Goal: Task Accomplishment & Management: Use online tool/utility

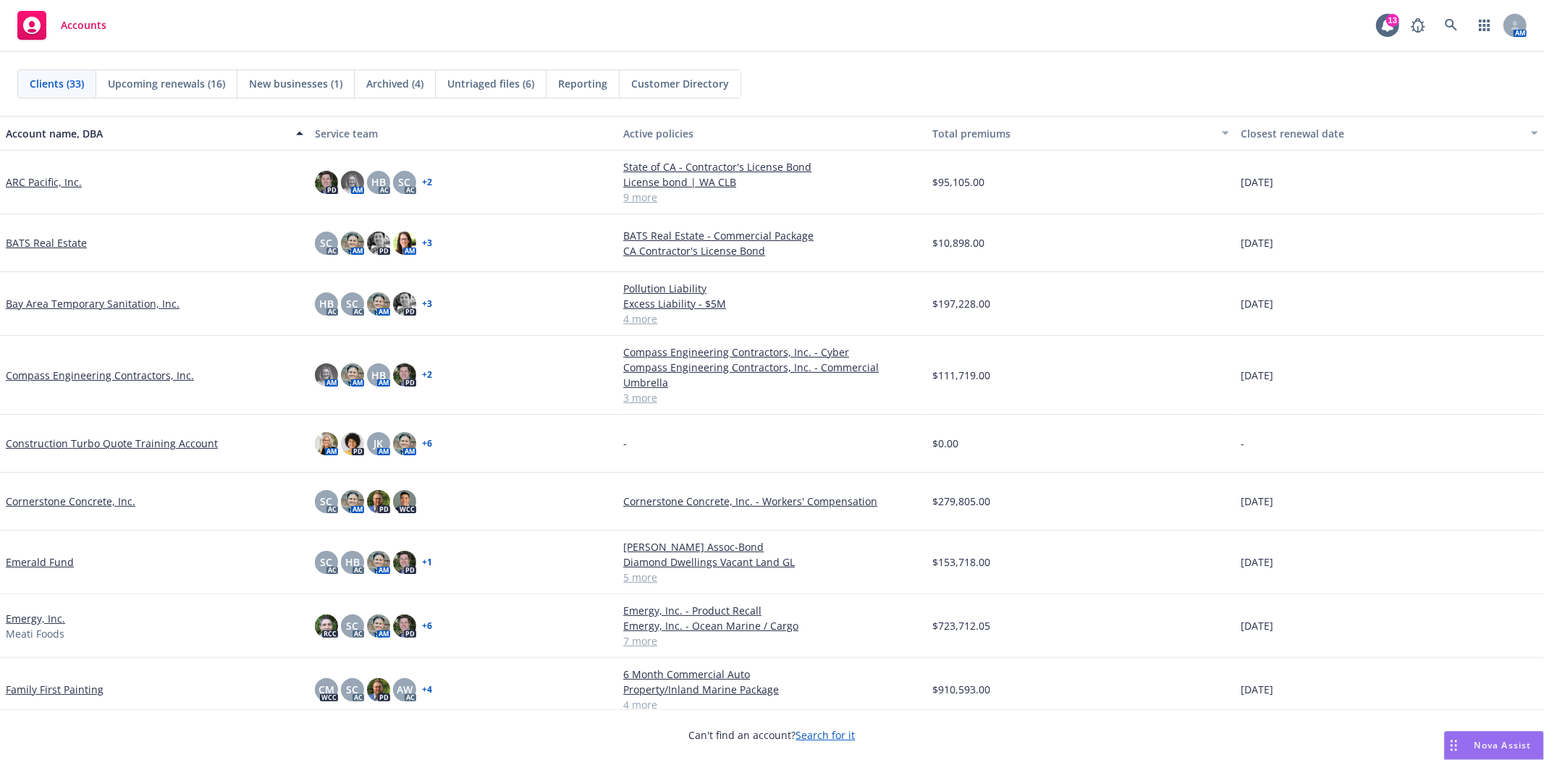
scroll to position [161, 0]
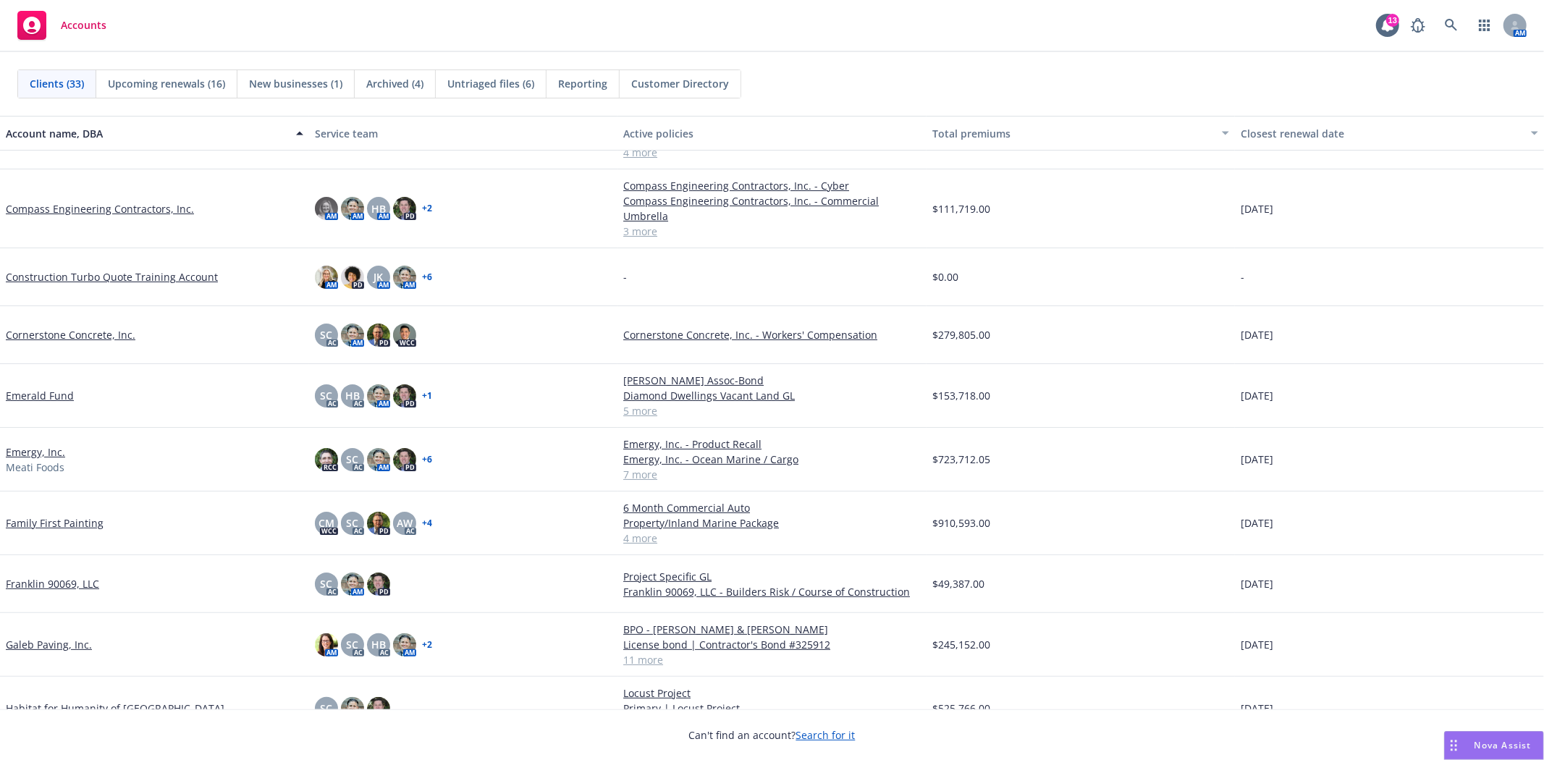
click at [41, 576] on link "Franklin 90069, LLC" at bounding box center [52, 583] width 93 height 15
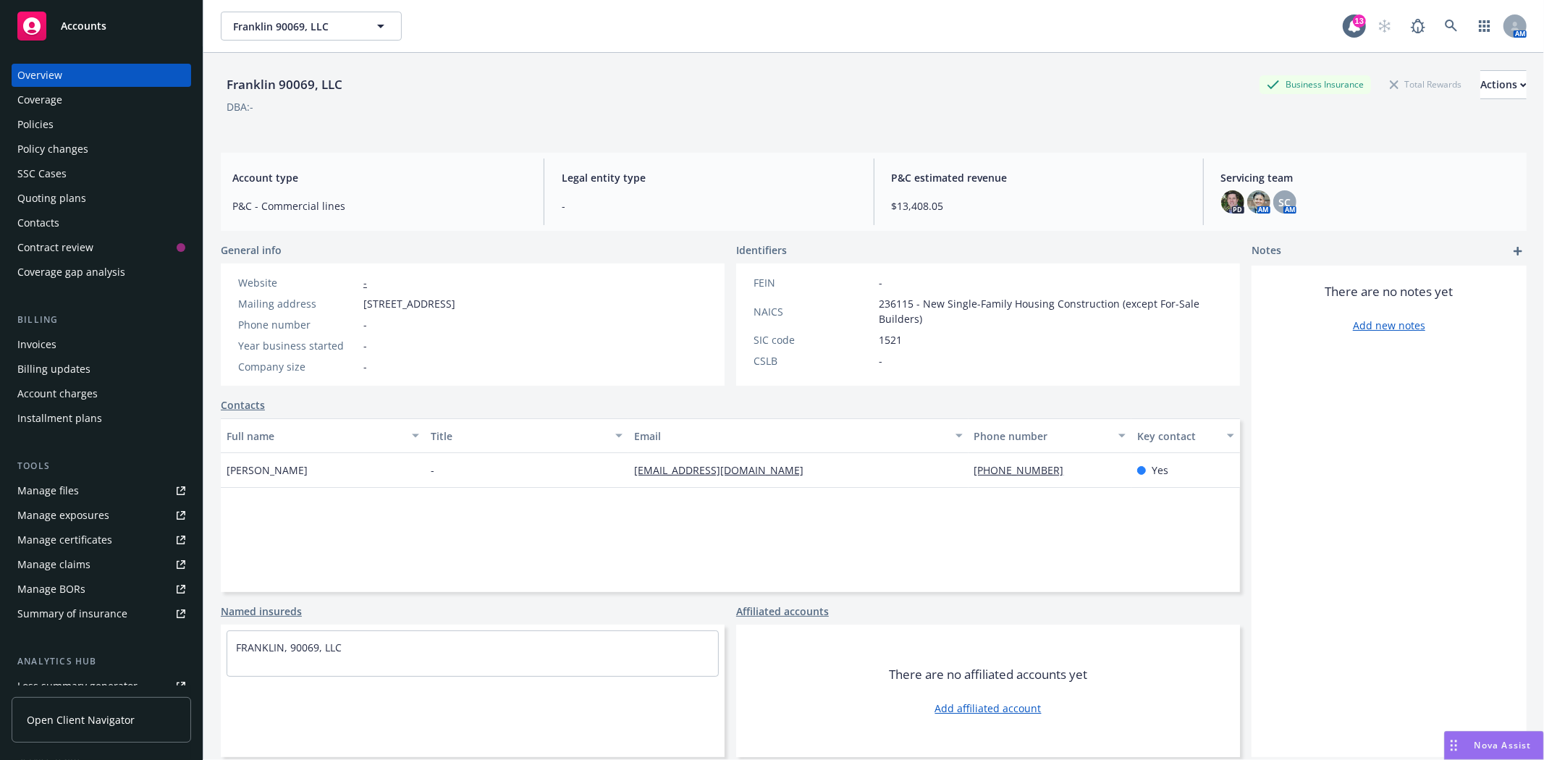
click at [44, 344] on div "Invoices" at bounding box center [36, 344] width 39 height 23
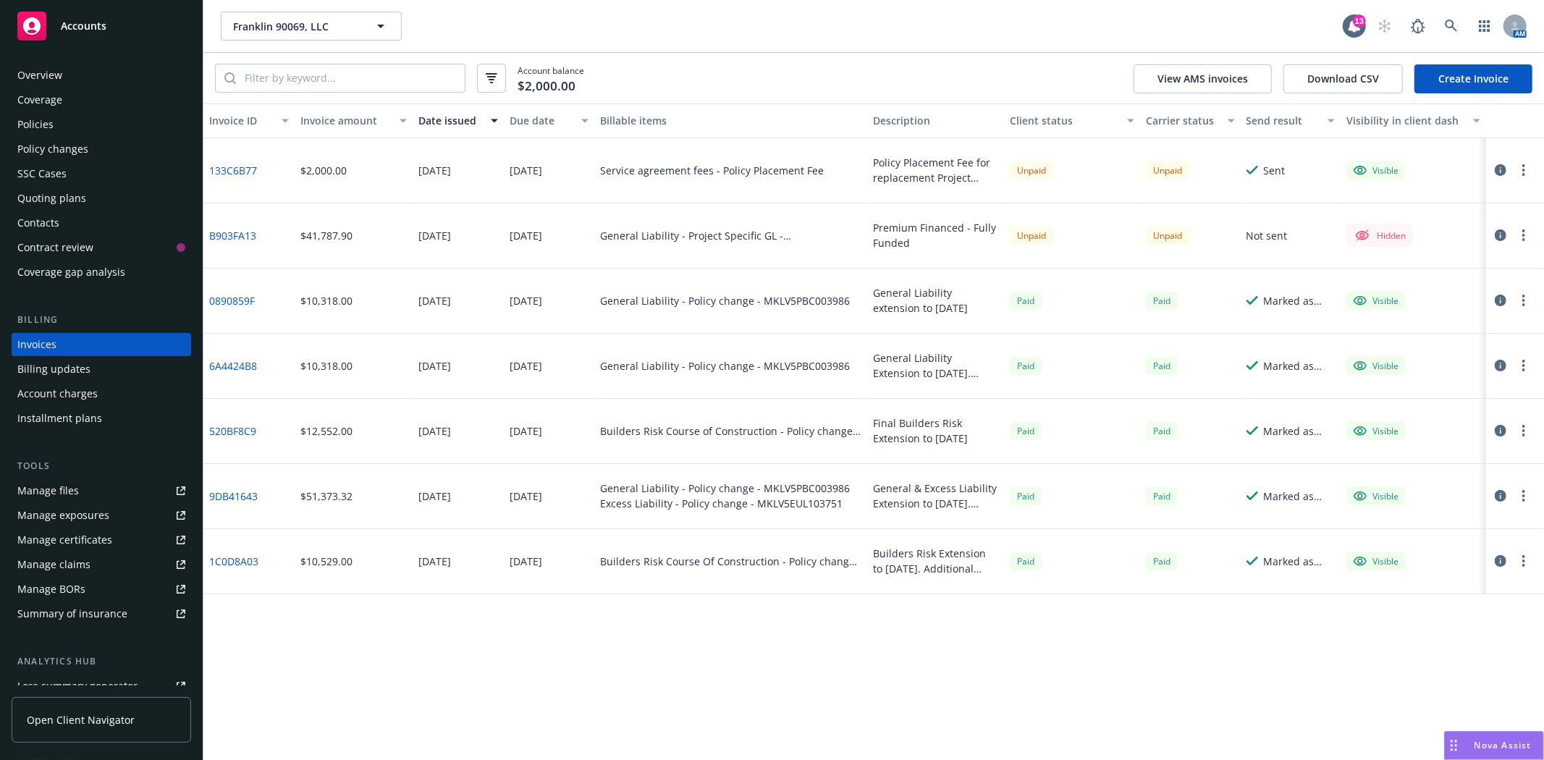
click at [236, 228] on link "B903FA13" at bounding box center [232, 235] width 47 height 15
click at [112, 31] on div "Accounts" at bounding box center [101, 26] width 168 height 29
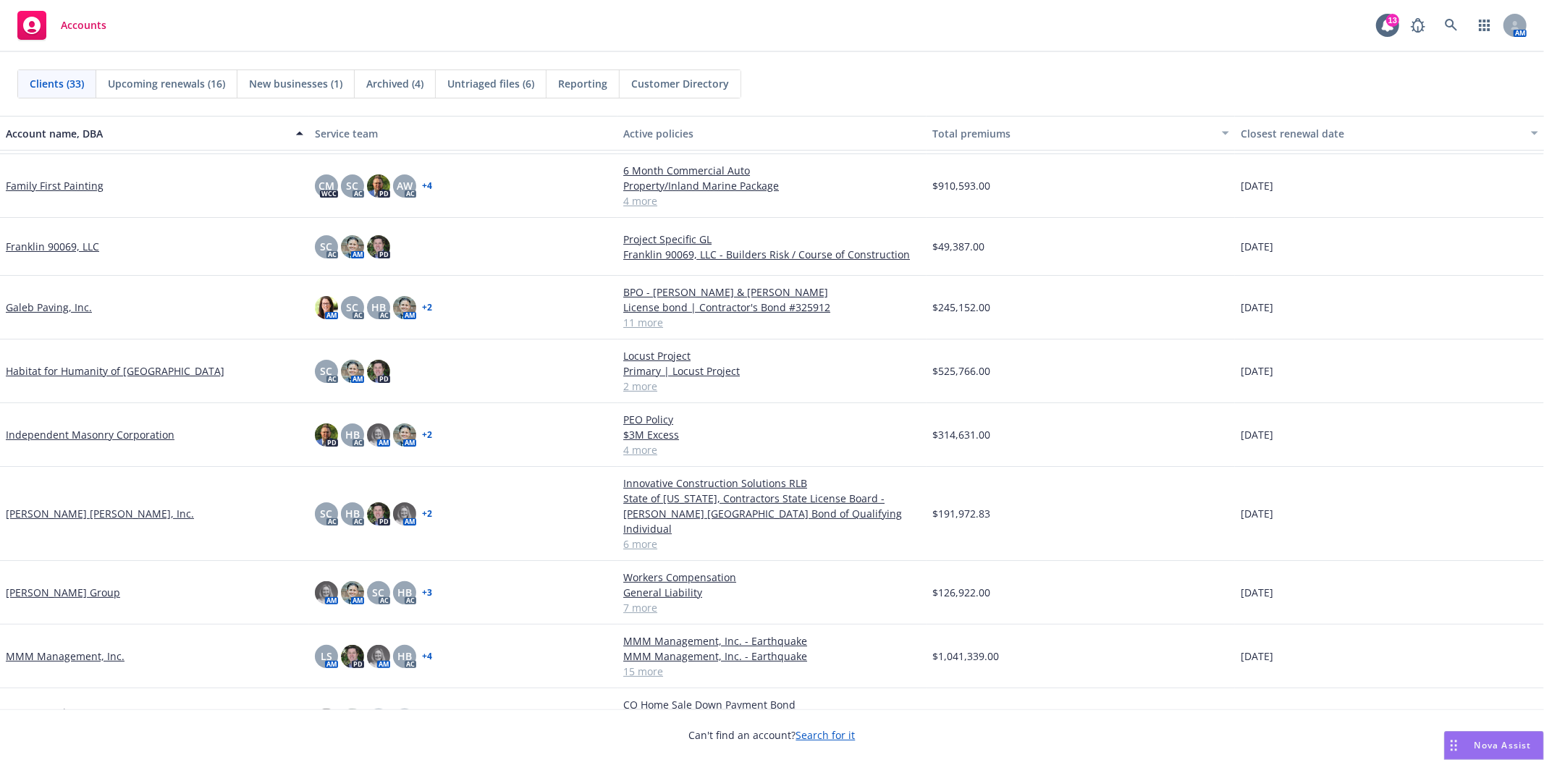
scroll to position [562, 0]
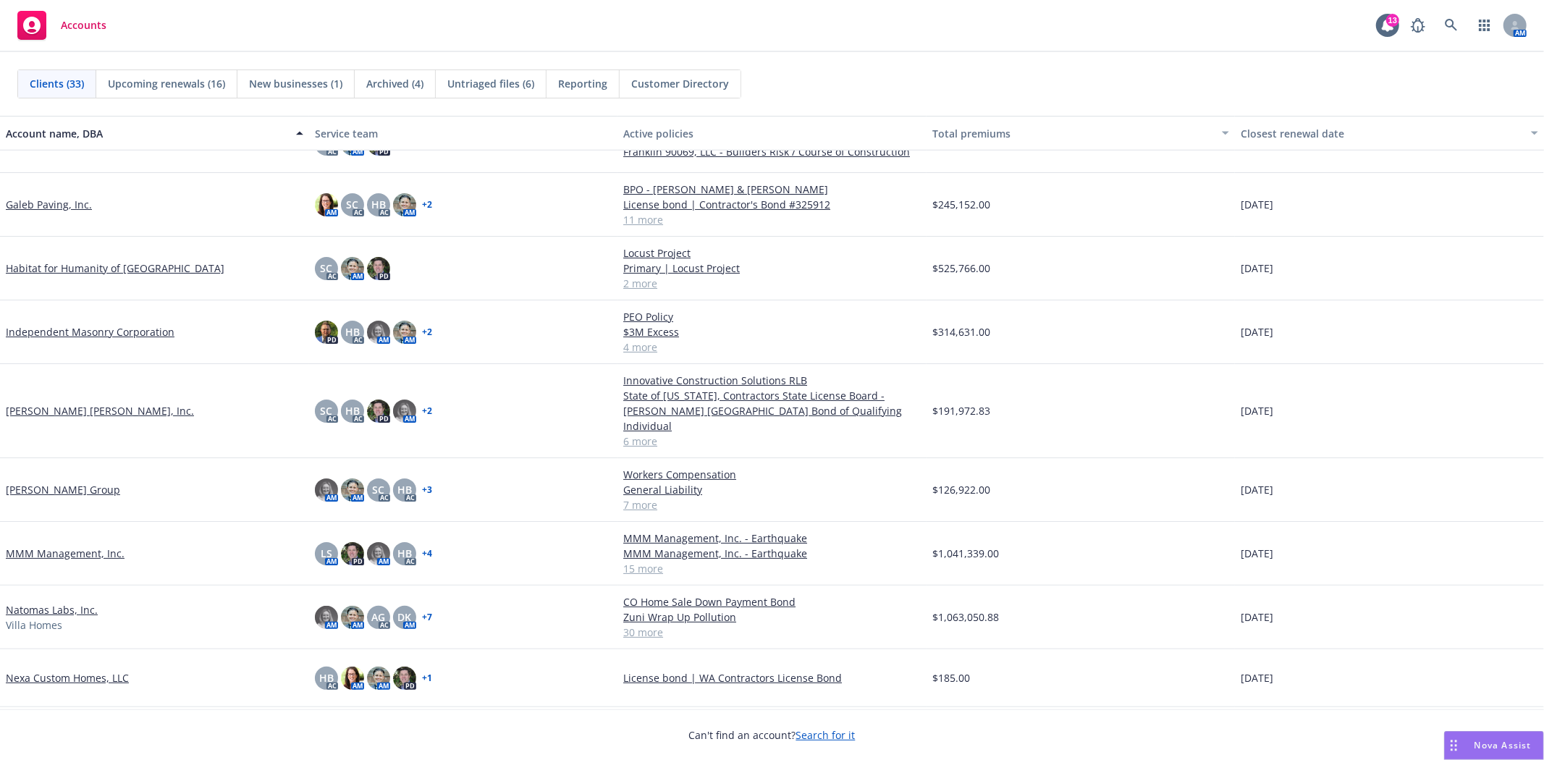
click at [33, 482] on link "[PERSON_NAME] Group" at bounding box center [63, 489] width 114 height 15
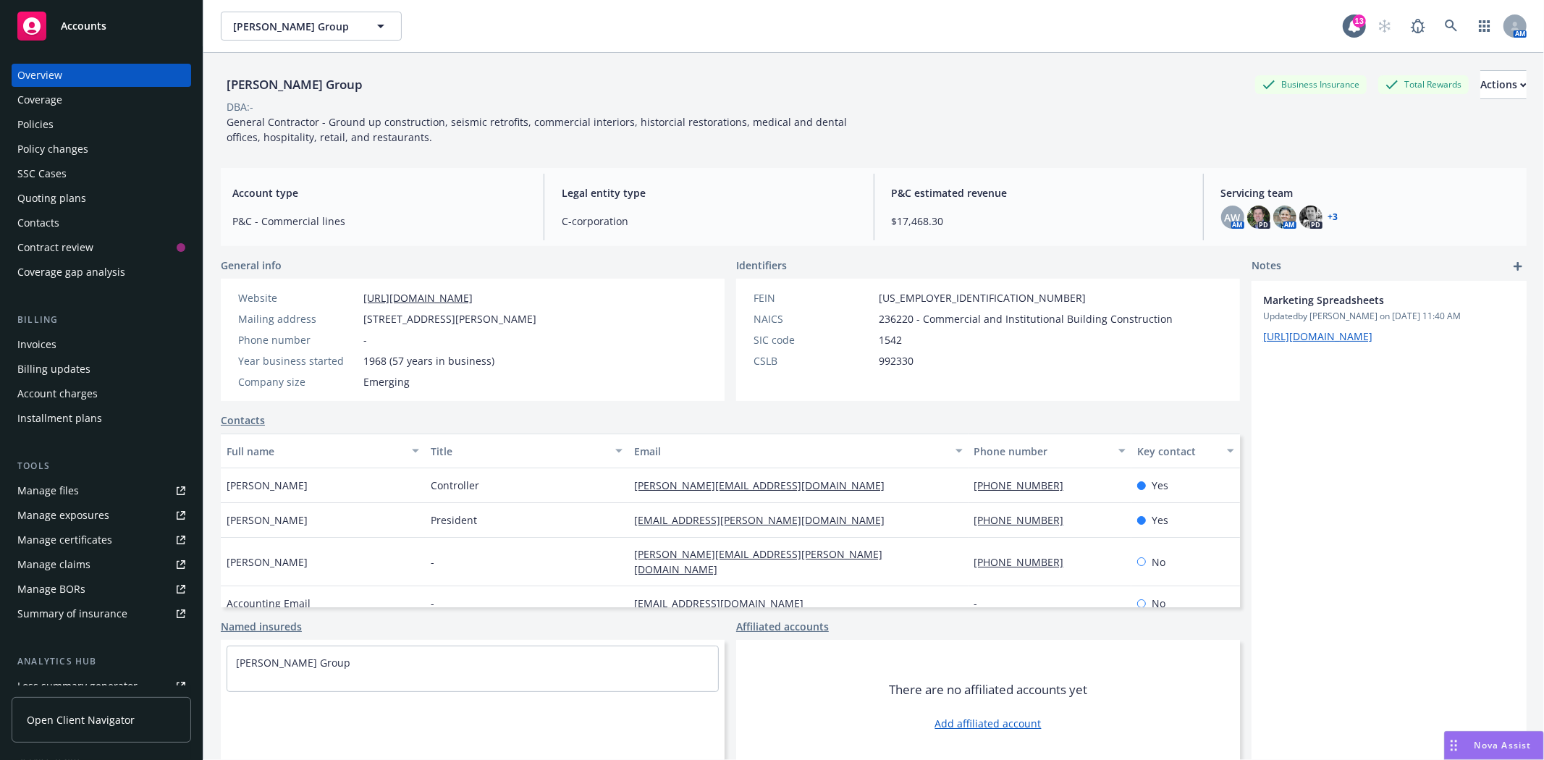
click at [56, 190] on div "Quoting plans" at bounding box center [51, 198] width 69 height 23
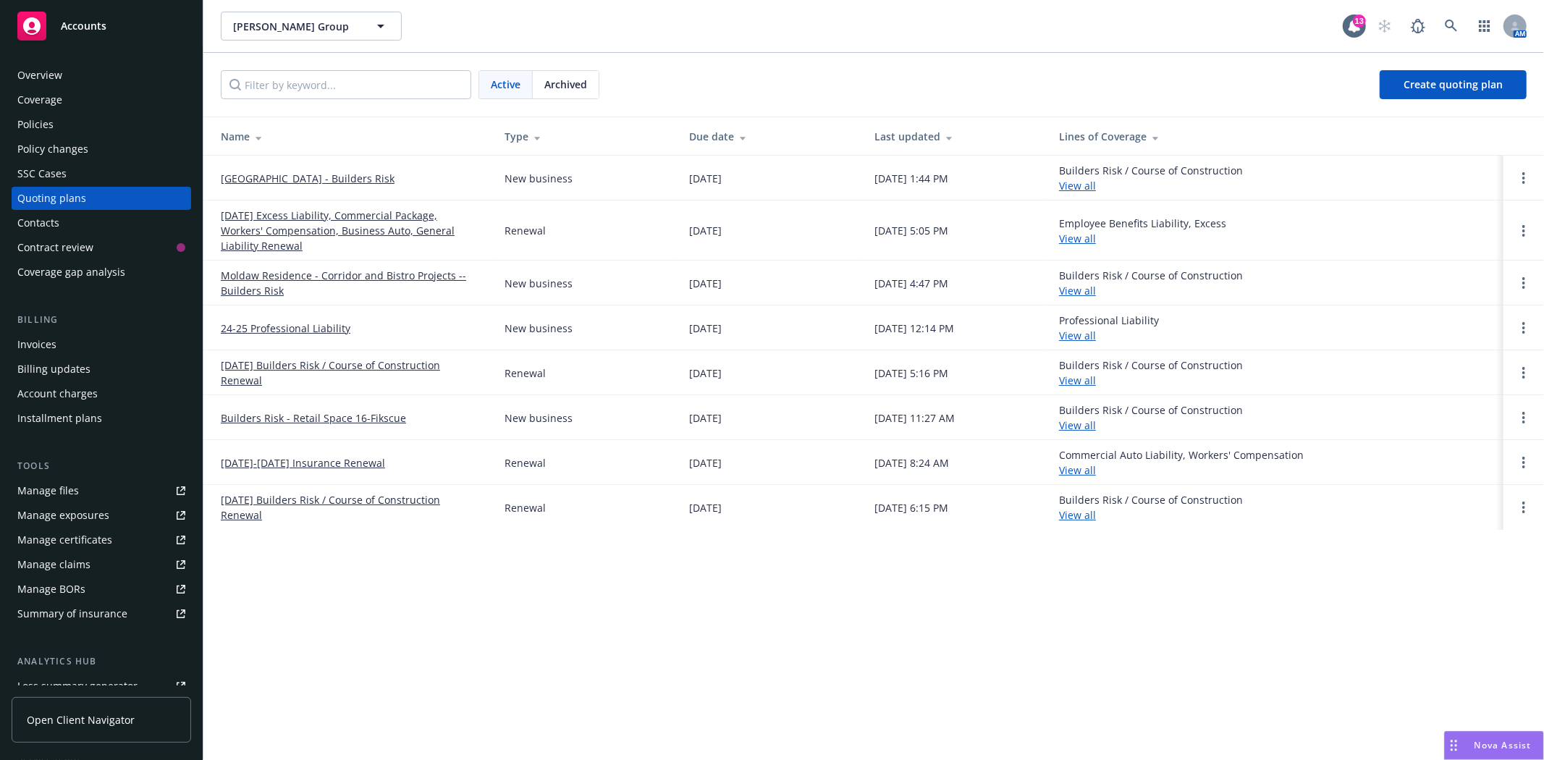
click at [366, 174] on link "Serra Clergy House - Builders Risk" at bounding box center [308, 178] width 174 height 15
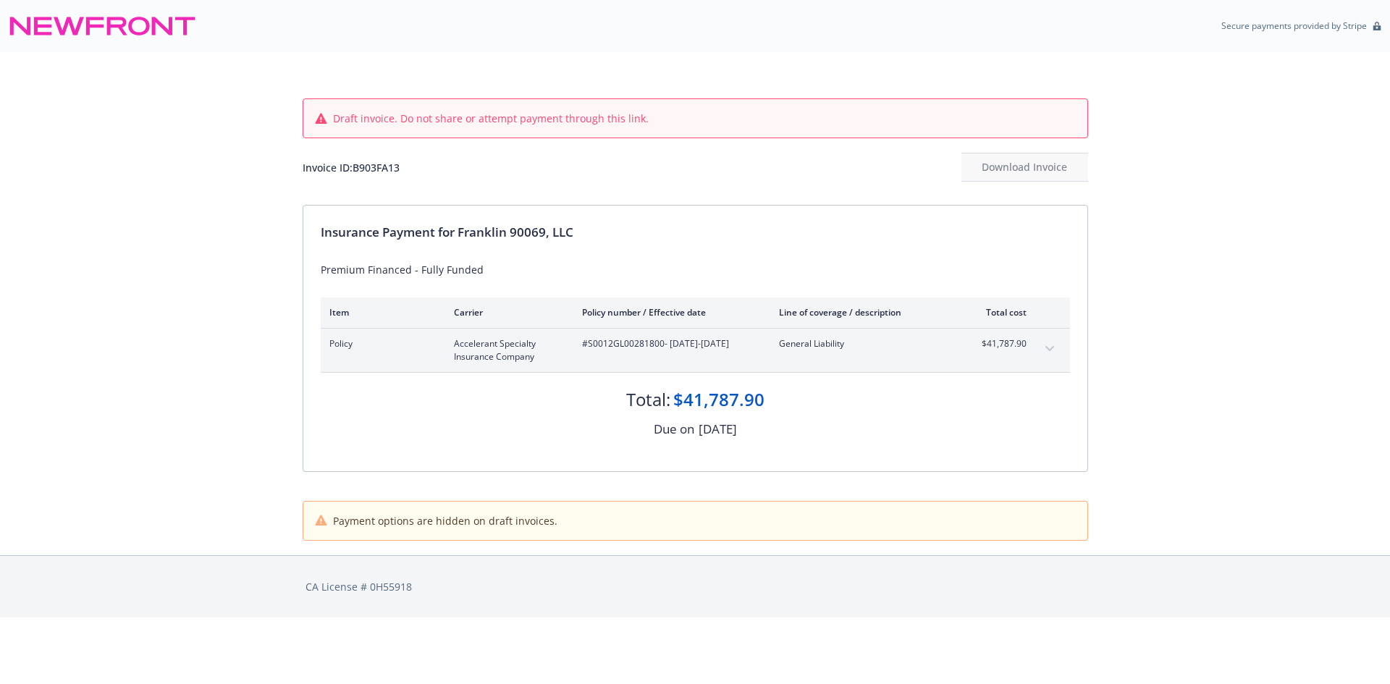
click at [1050, 343] on button "expand content" at bounding box center [1049, 348] width 23 height 23
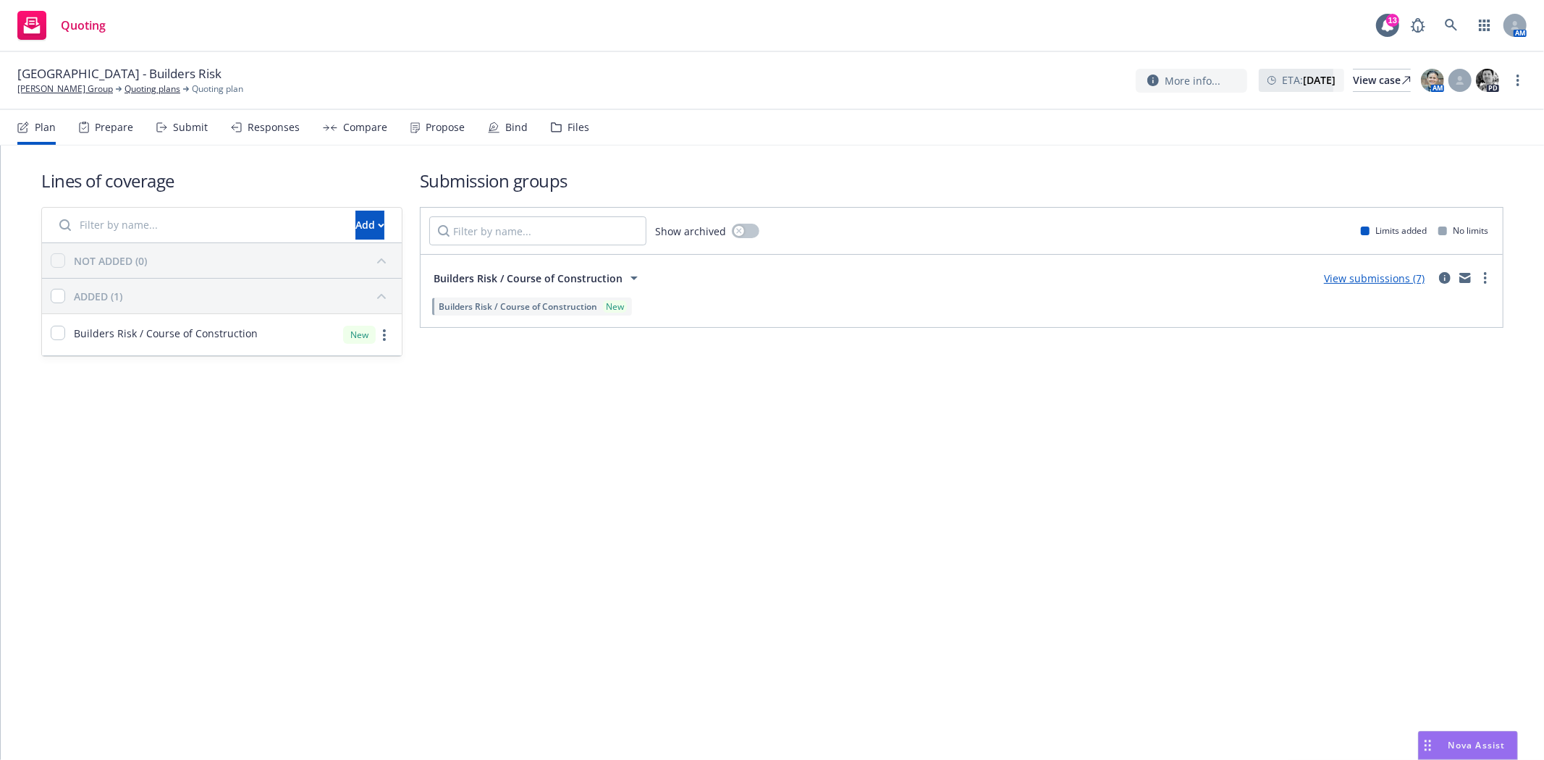
click at [193, 127] on div "Submit" at bounding box center [190, 128] width 35 height 12
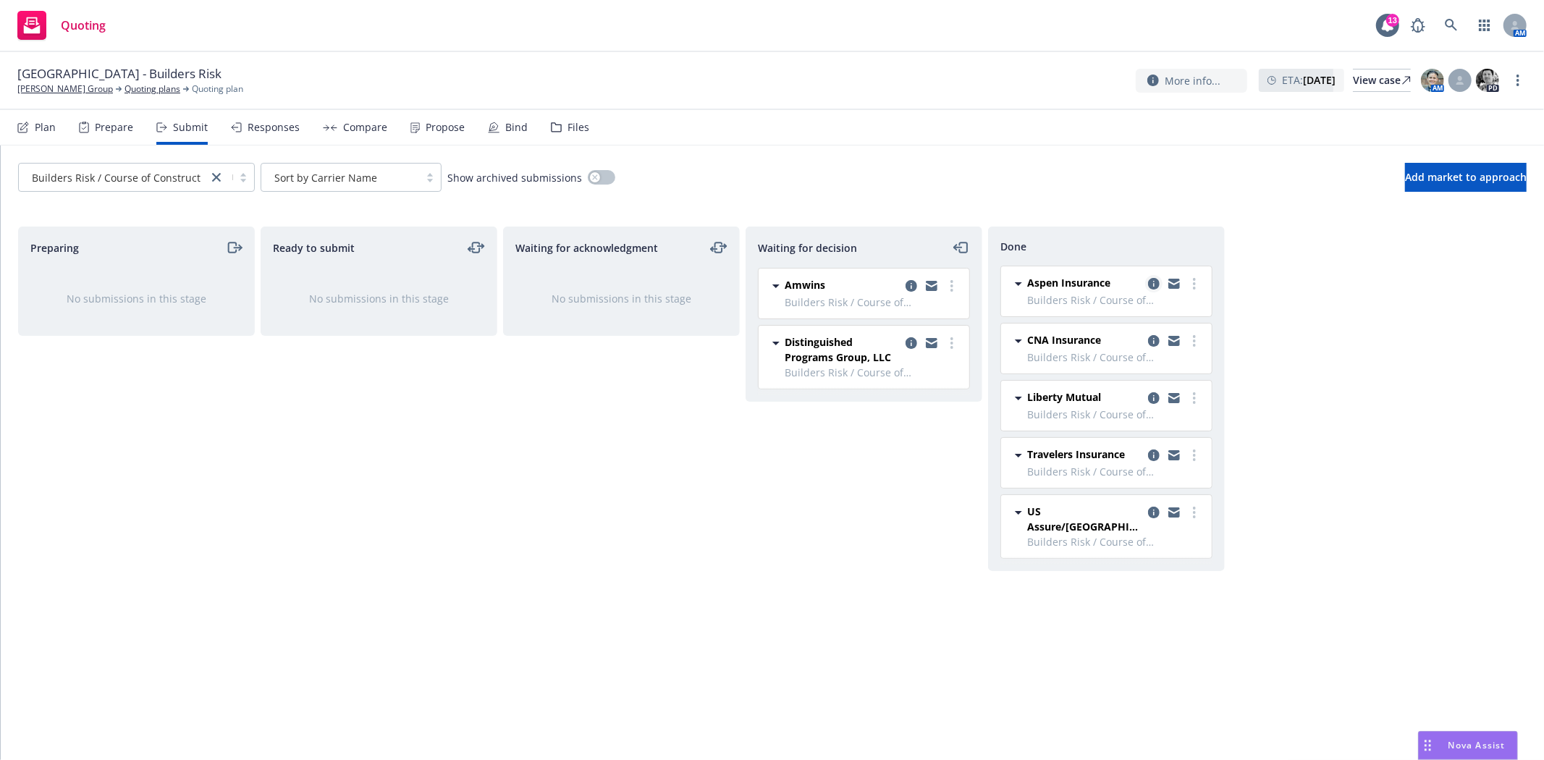
click at [1153, 286] on icon "copy logging email" at bounding box center [1154, 284] width 12 height 12
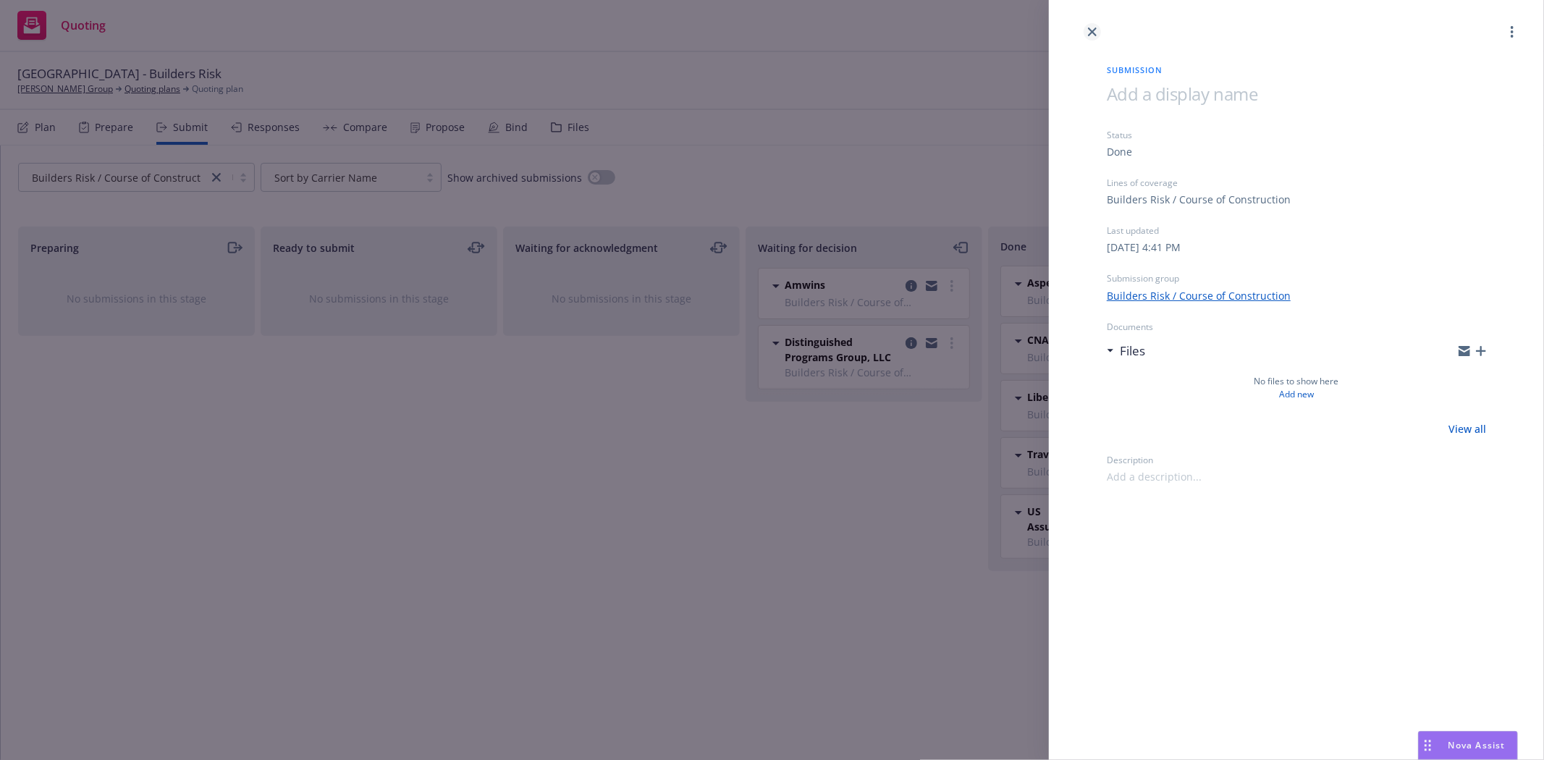
click at [1094, 30] on icon "close" at bounding box center [1092, 32] width 9 height 9
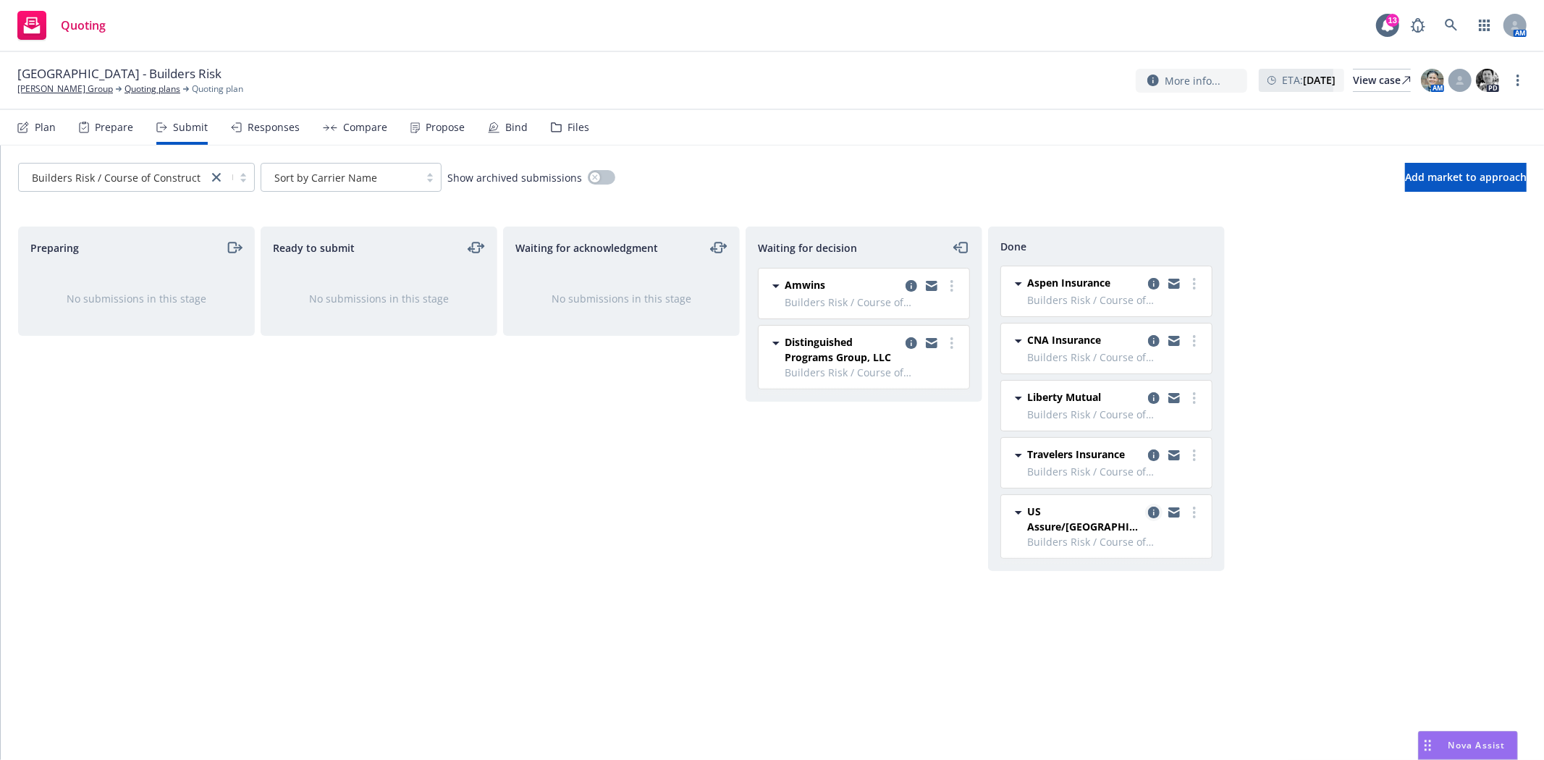
click at [1154, 511] on icon "copy logging email" at bounding box center [1154, 513] width 12 height 12
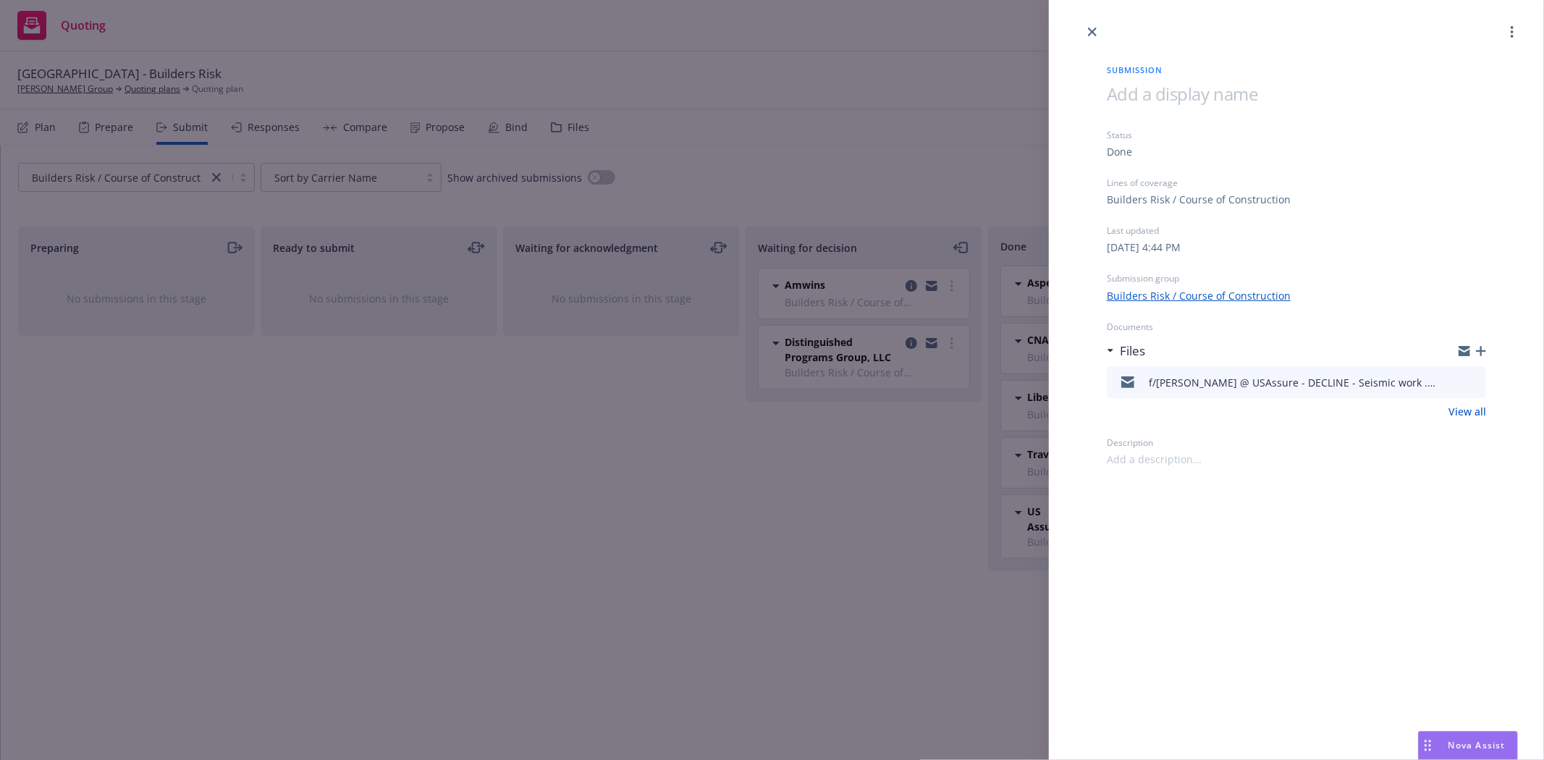
click at [1474, 381] on icon "preview file" at bounding box center [1472, 381] width 13 height 10
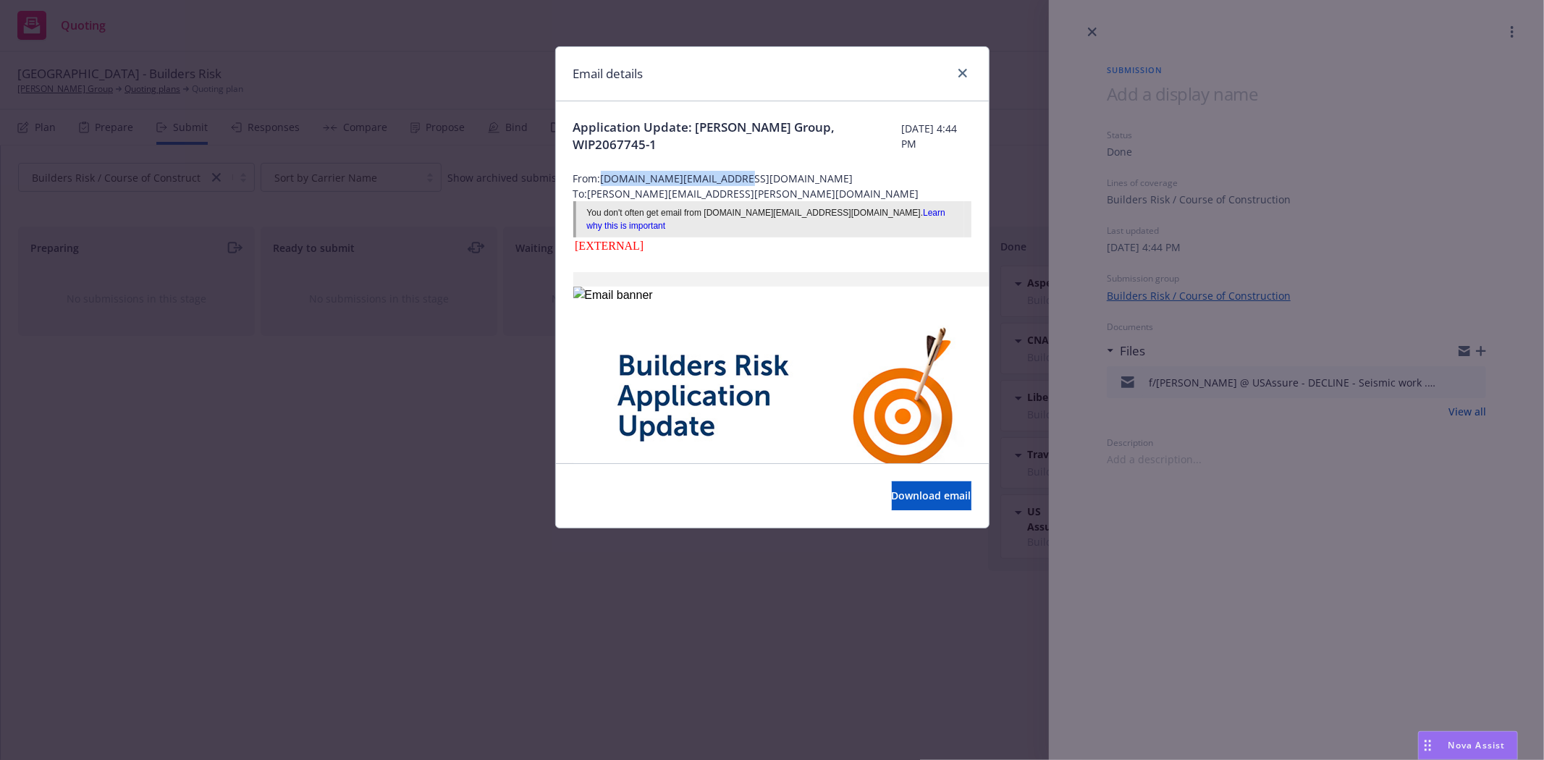
drag, startPoint x: 603, startPoint y: 177, endPoint x: 771, endPoint y: 177, distance: 167.9
click at [771, 177] on span "From: brooke.cloud@usassure.com" at bounding box center [772, 178] width 398 height 15
copy span "brooke.cloud@usassure.com"
click at [961, 71] on icon "close" at bounding box center [962, 73] width 9 height 9
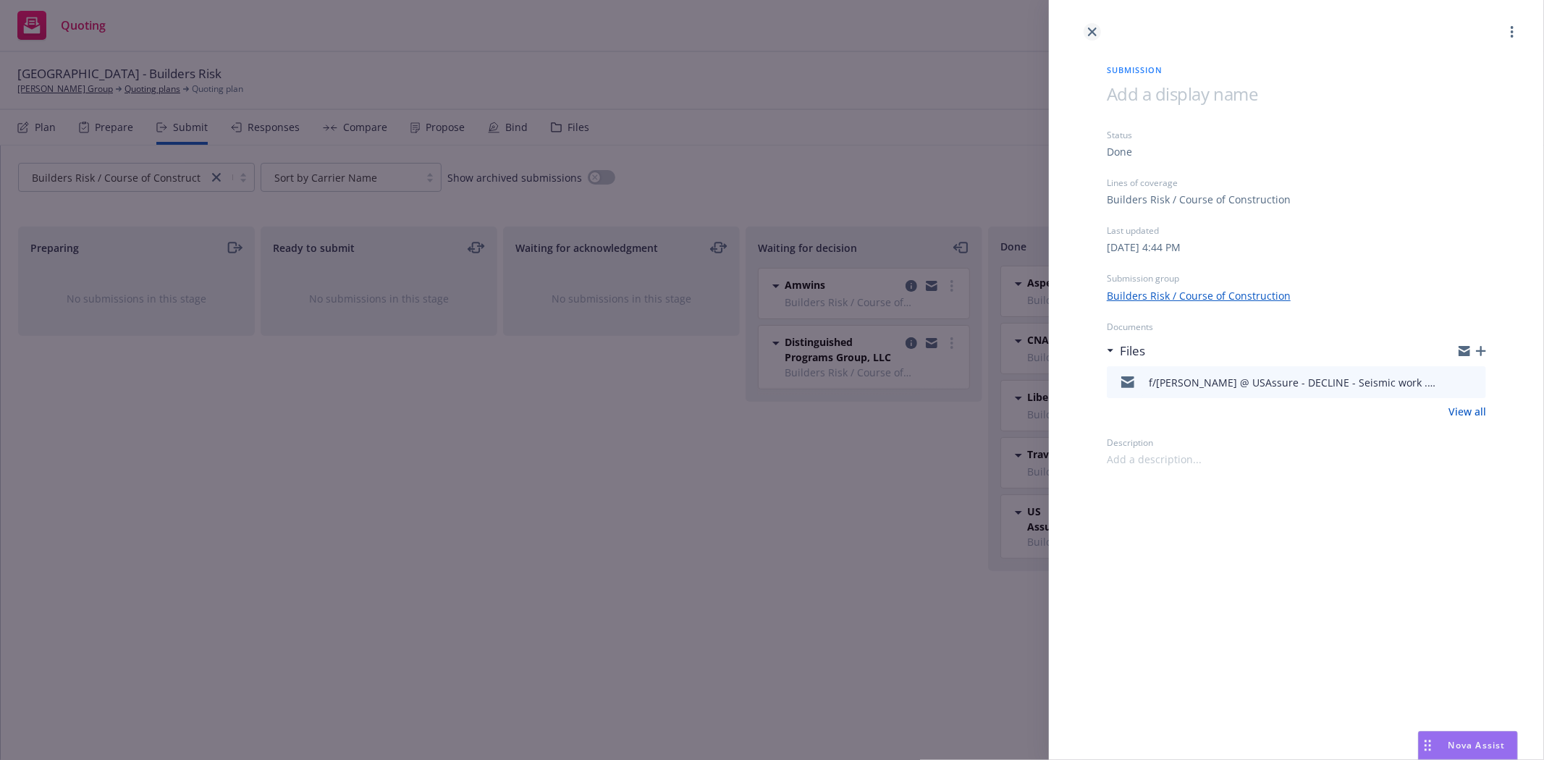
click at [1090, 30] on icon "close" at bounding box center [1092, 32] width 9 height 9
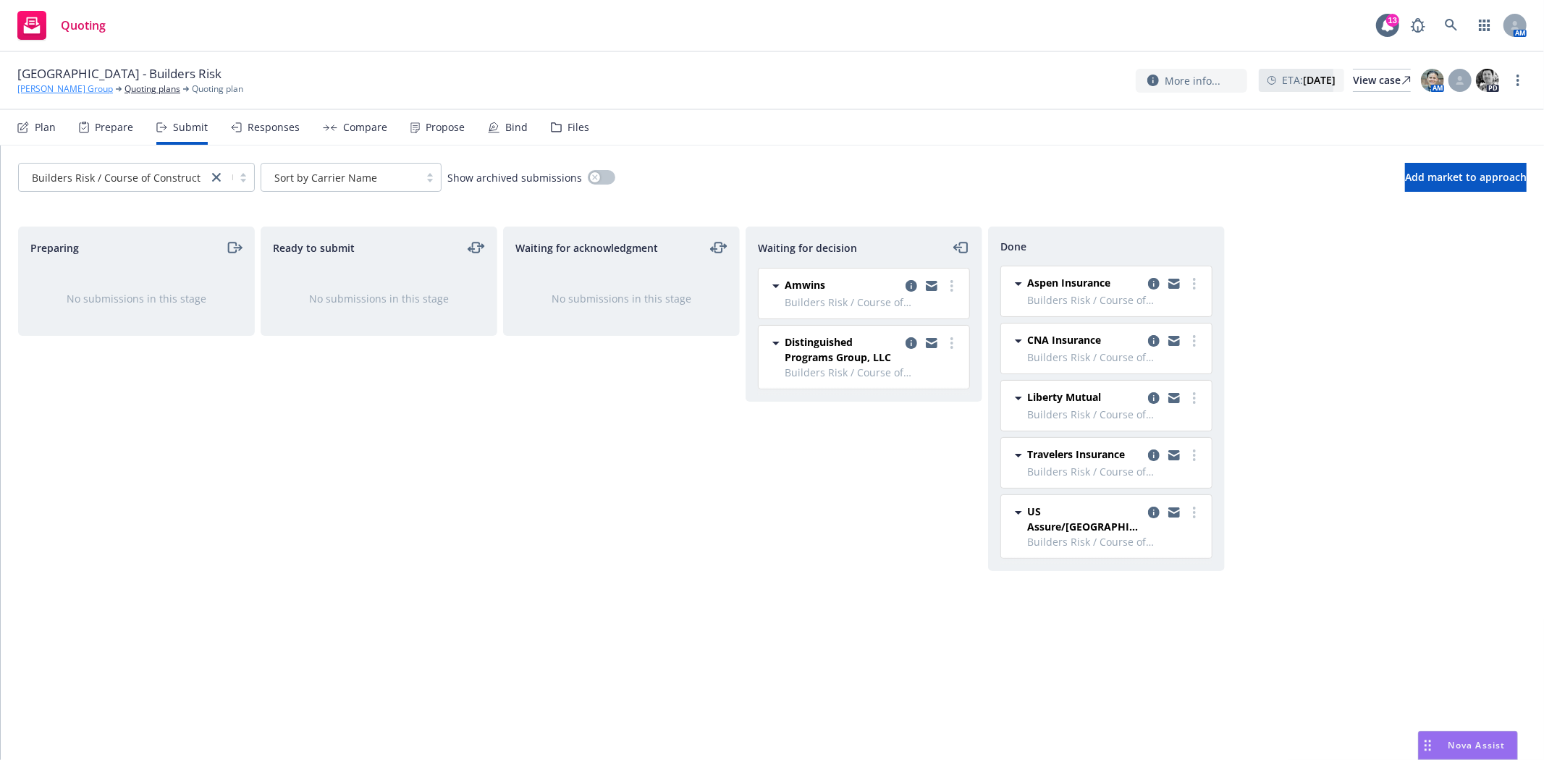
click at [52, 90] on link "[PERSON_NAME] Group" at bounding box center [65, 89] width 96 height 13
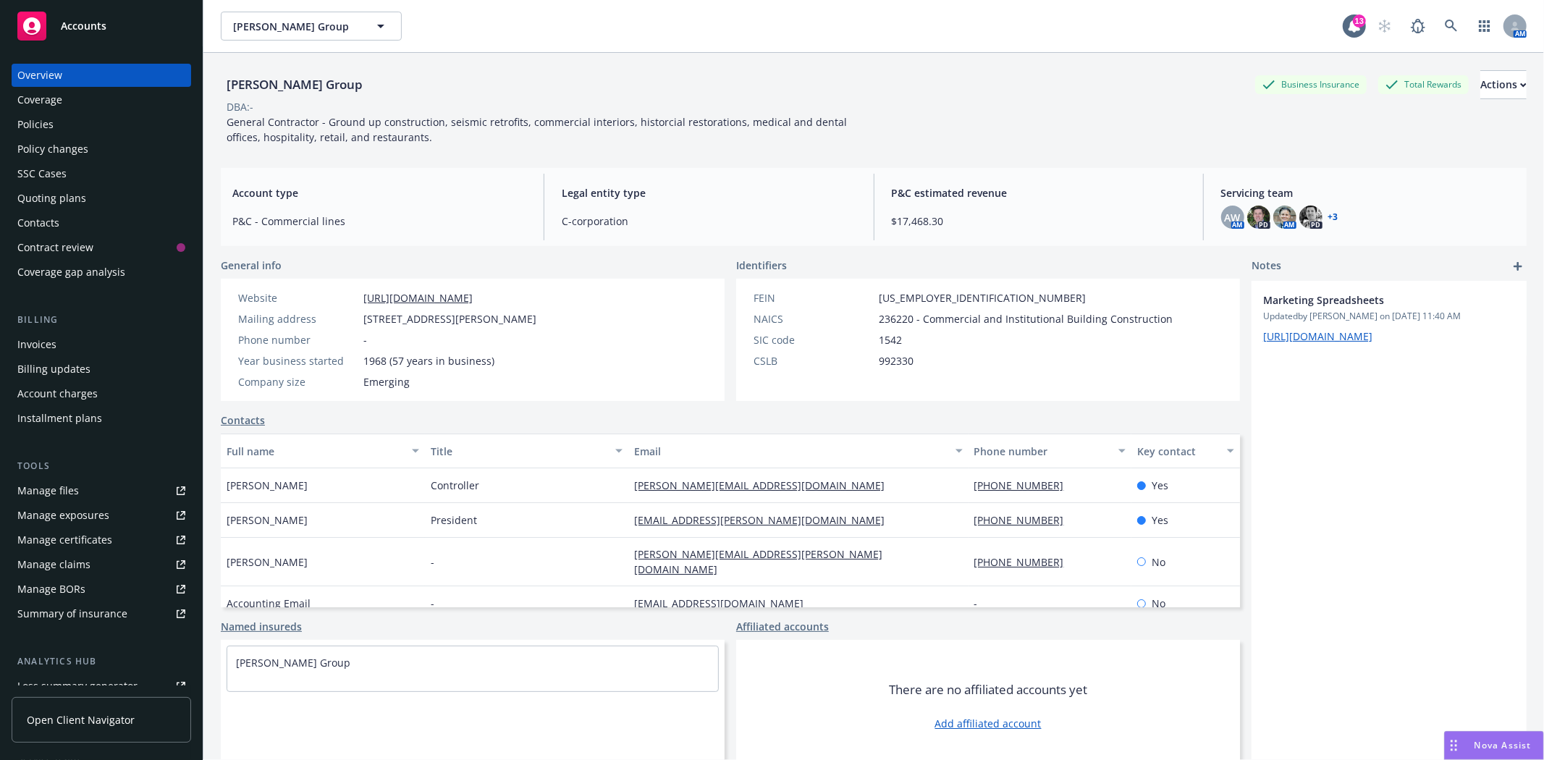
click at [81, 17] on div "Accounts" at bounding box center [101, 26] width 168 height 29
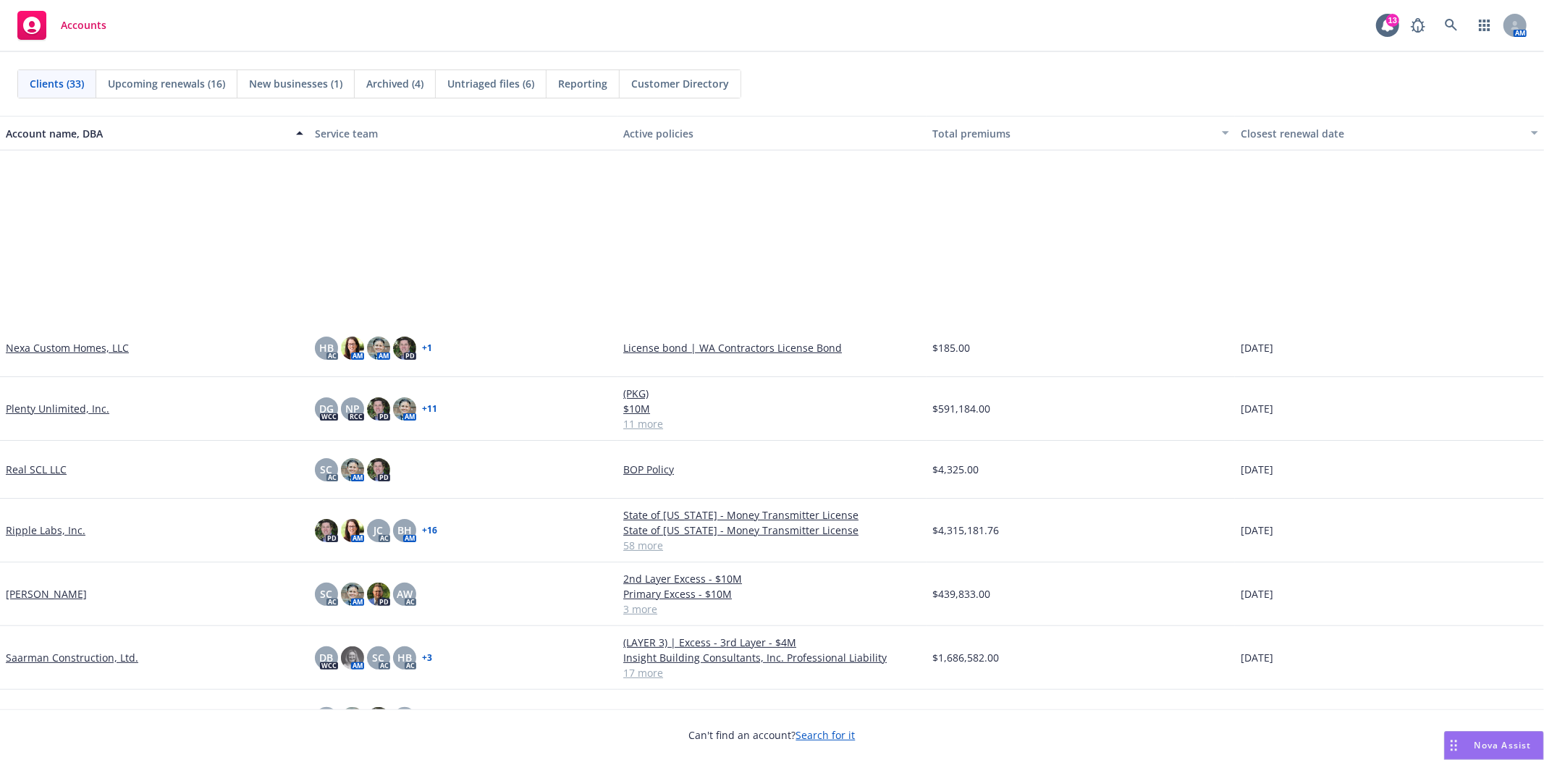
scroll to position [1206, 0]
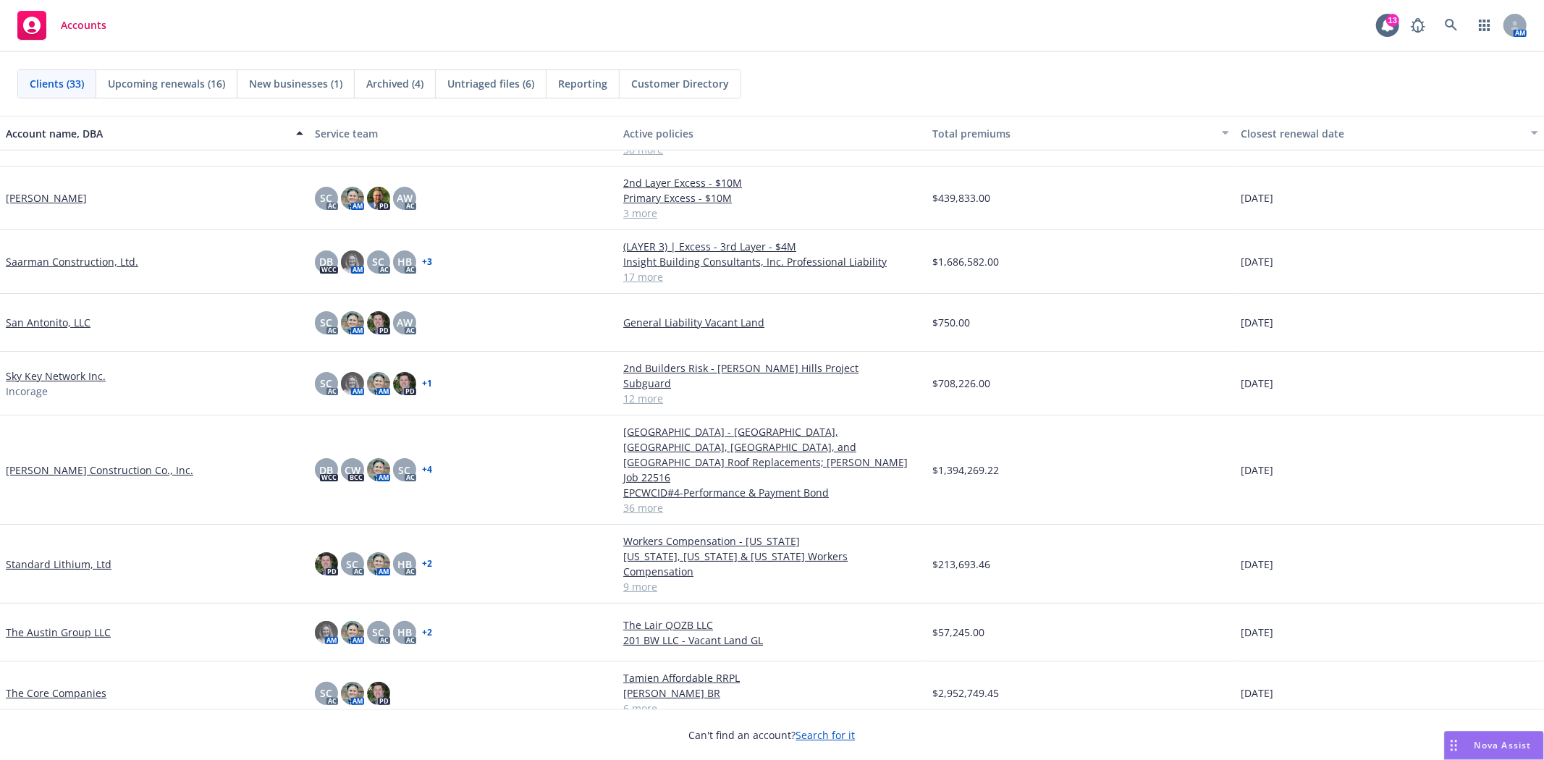
click at [56, 258] on link "Saarman Construction, Ltd." at bounding box center [72, 261] width 132 height 15
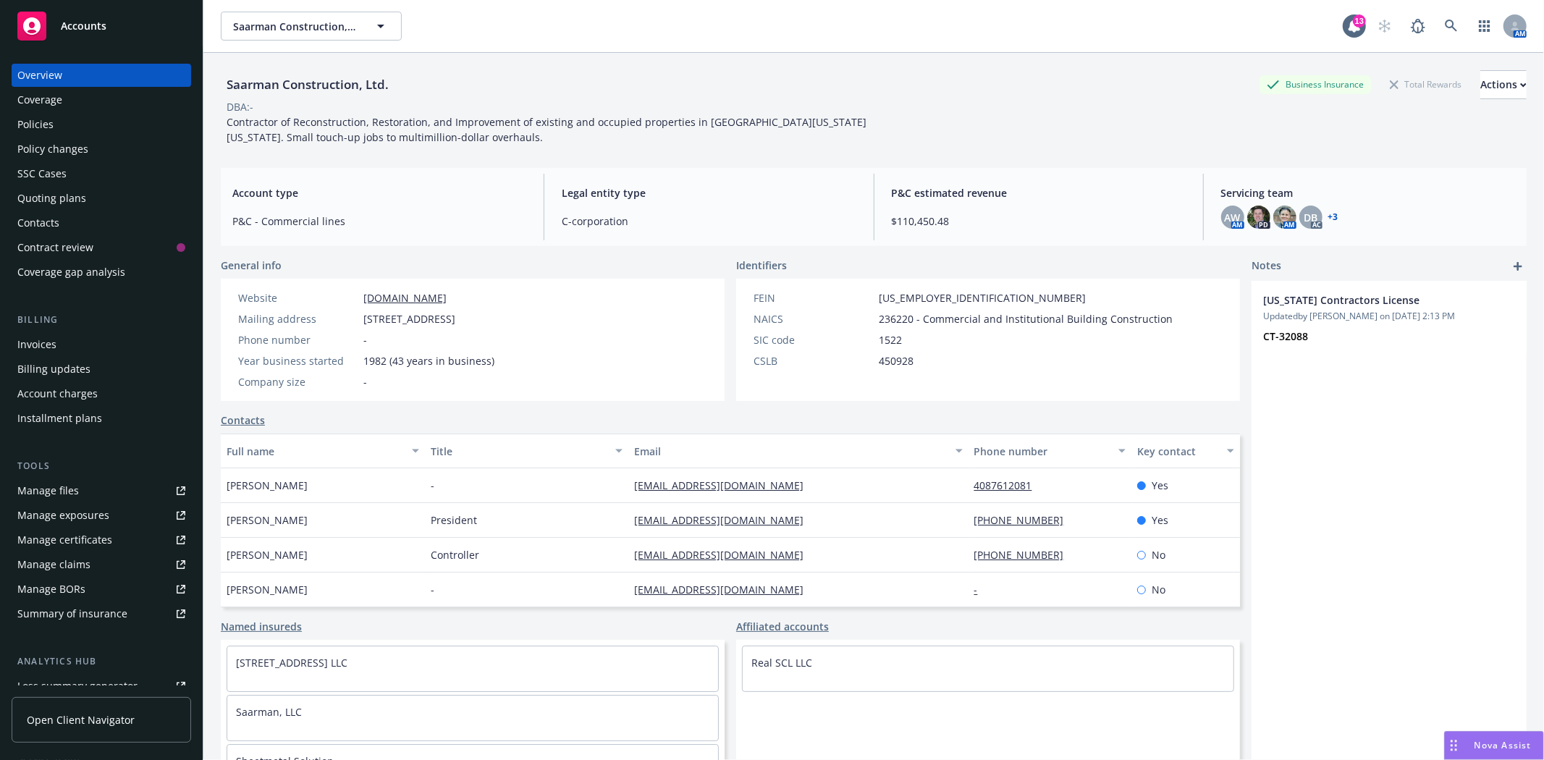
click at [52, 129] on div "Policies" at bounding box center [35, 124] width 36 height 23
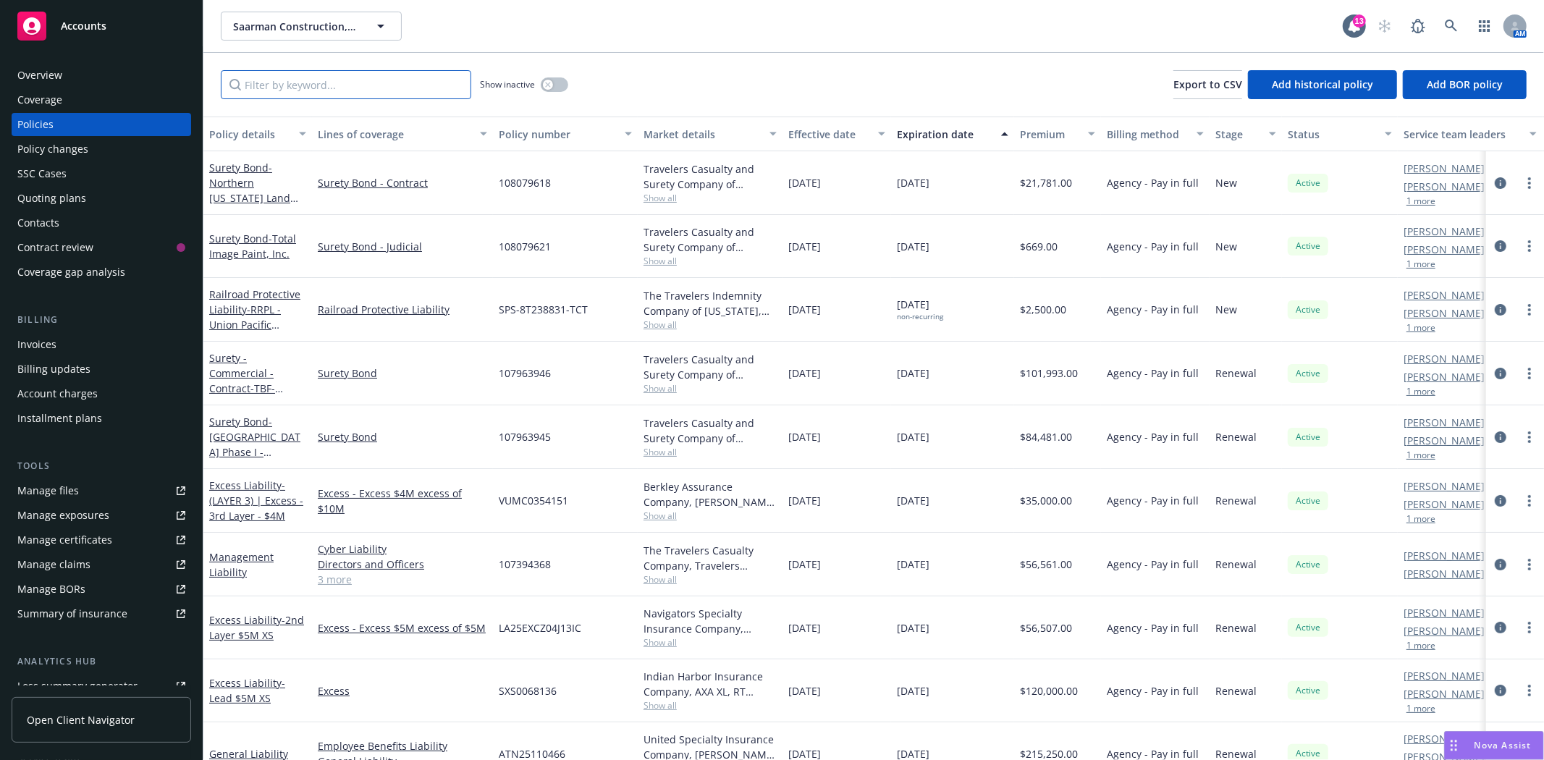
click at [362, 83] on input "Filter by keyword..." at bounding box center [346, 84] width 250 height 29
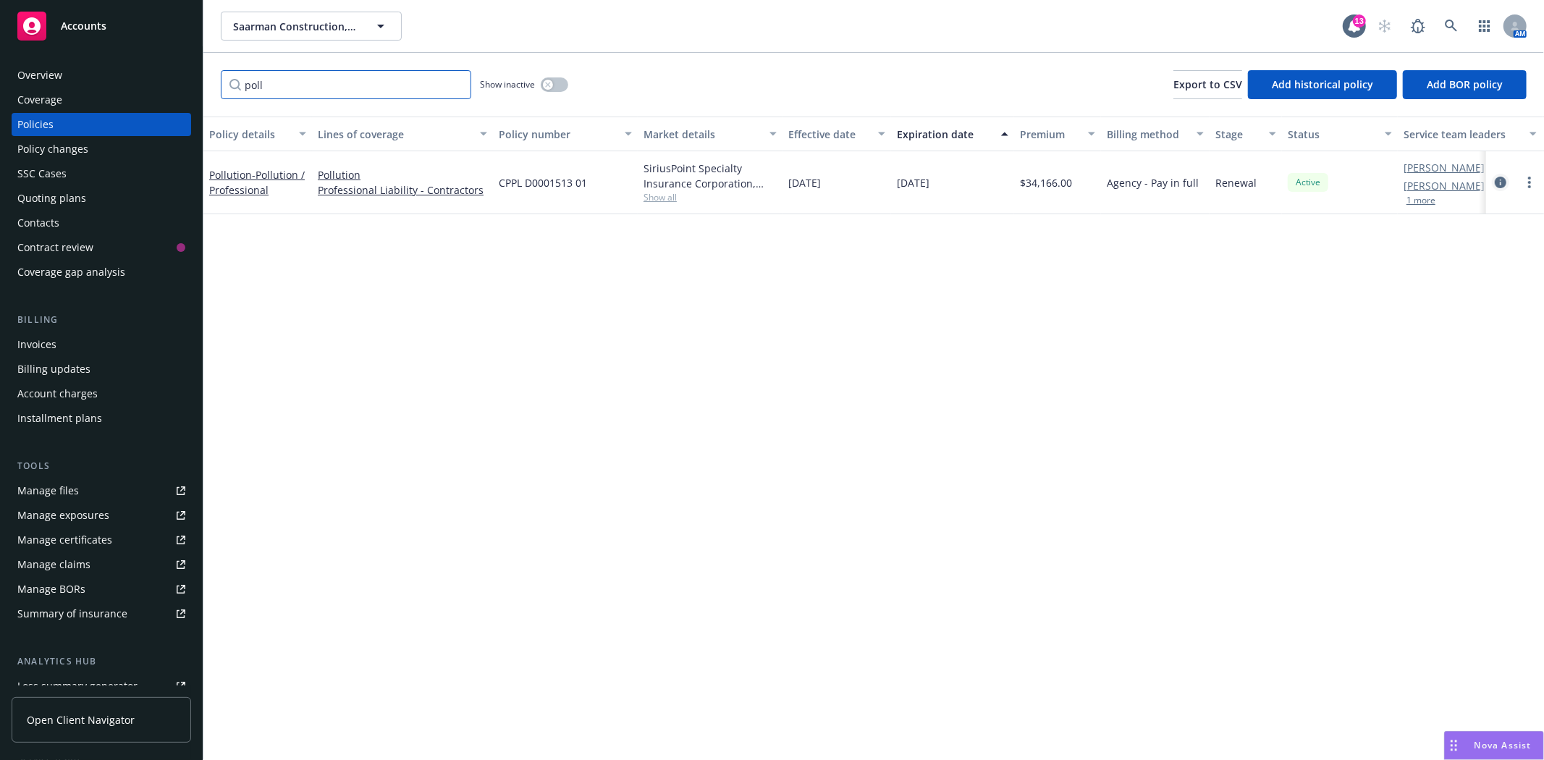
type input "poll"
click at [1497, 182] on icon "circleInformation" at bounding box center [1501, 183] width 12 height 12
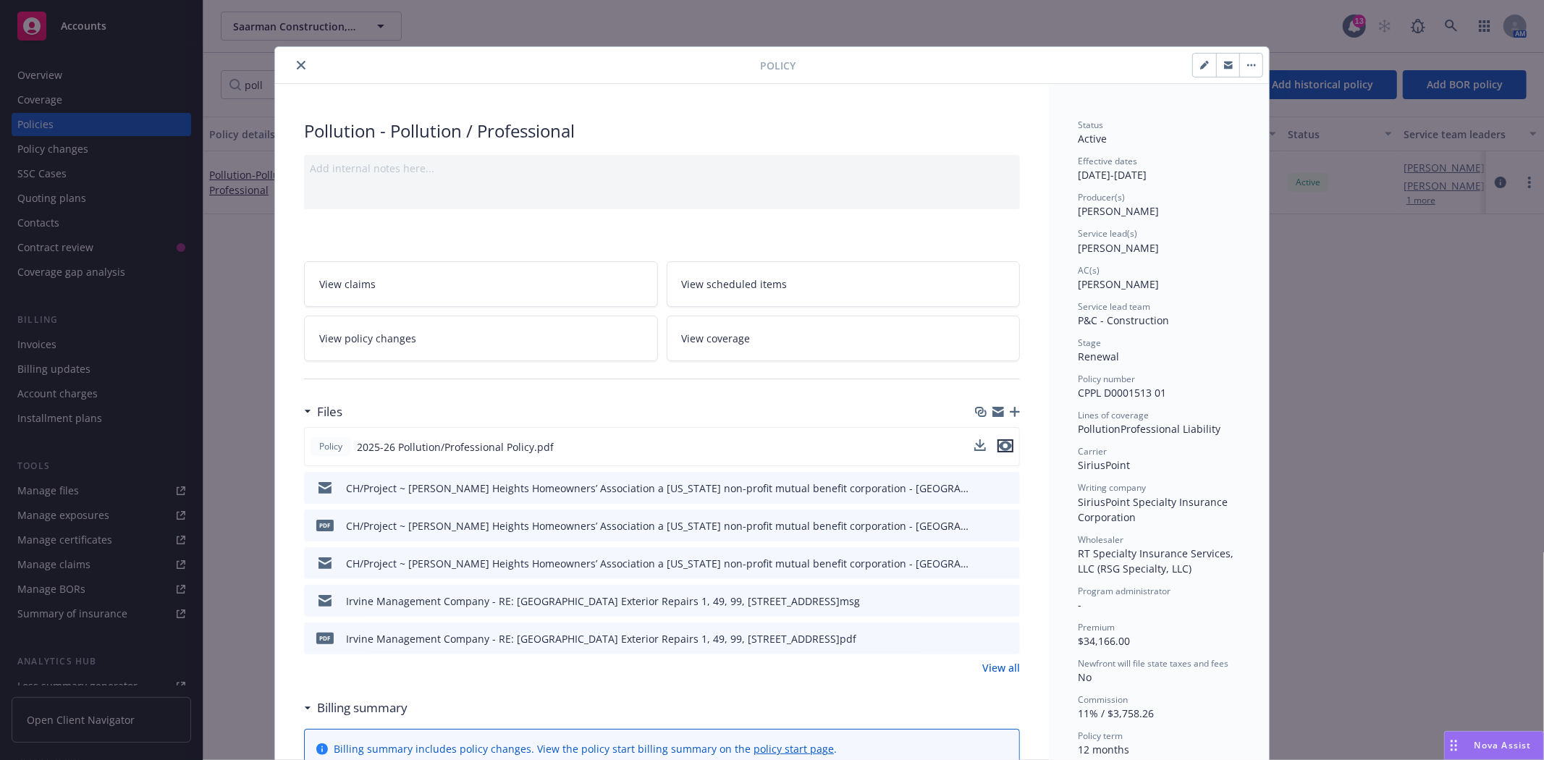
click at [999, 447] on icon "preview file" at bounding box center [1005, 446] width 13 height 10
click at [297, 68] on icon "close" at bounding box center [301, 65] width 9 height 9
